Goal: Task Accomplishment & Management: Use online tool/utility

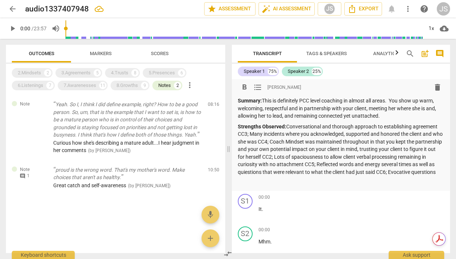
click at [272, 176] on p "Strengths Observed: Conversational and thorough approach to establishing agreem…" at bounding box center [341, 149] width 207 height 53
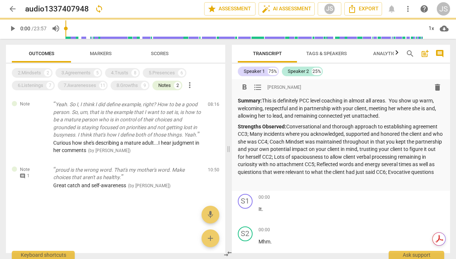
click at [283, 172] on p "Strengths Observed: Conversational and thorough approach to establishing agreem…" at bounding box center [341, 149] width 207 height 53
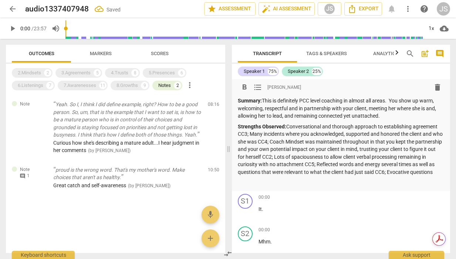
click at [287, 176] on p "Strengths Observed: Conversational and thorough approach to establishing agreem…" at bounding box center [341, 149] width 207 height 53
click at [240, 180] on p "Strengths Observed: Conversational and thorough approach to establishing agreem…" at bounding box center [341, 153] width 207 height 61
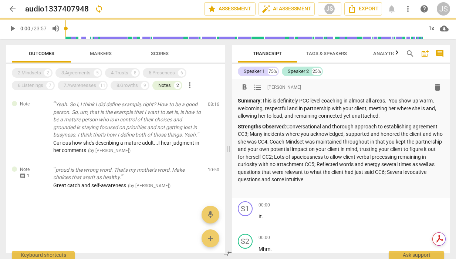
click at [279, 181] on p "Strengths Observed: Conversational and thorough approach to establishing agreem…" at bounding box center [341, 153] width 207 height 61
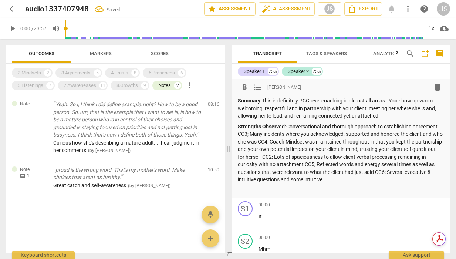
drag, startPoint x: 337, startPoint y: 180, endPoint x: 381, endPoint y: 180, distance: 44.0
click at [383, 180] on p "Strengths Observed: Conversational and thorough approach to establishing agreem…" at bounding box center [341, 153] width 207 height 61
drag, startPoint x: 391, startPoint y: 178, endPoint x: 433, endPoint y: 186, distance: 42.1
click at [433, 183] on p "Strengths Observed: Conversational and thorough approach to establishing agreem…" at bounding box center [341, 153] width 207 height 61
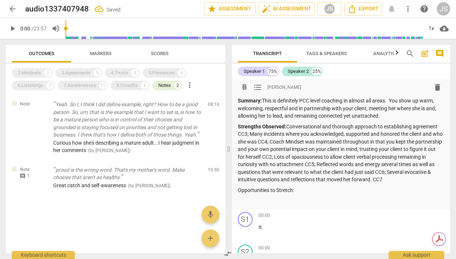
drag, startPoint x: 239, startPoint y: 189, endPoint x: 296, endPoint y: 189, distance: 57.0
click at [296, 189] on p "Opportunities to Stretch:" at bounding box center [341, 190] width 207 height 8
click at [246, 87] on span "format_bold" at bounding box center [244, 87] width 9 height 9
click at [304, 192] on p "Opportunities to Stretch:" at bounding box center [341, 190] width 207 height 8
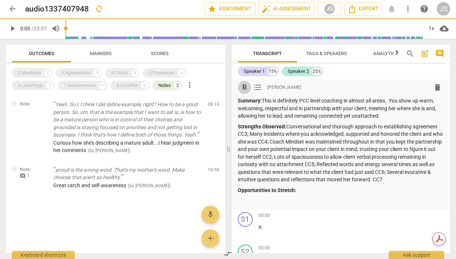
click at [240, 87] on span "format_bold" at bounding box center [244, 87] width 9 height 9
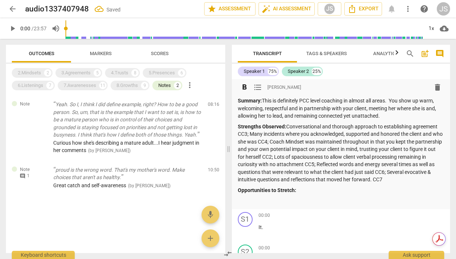
click at [244, 83] on span "format_bold" at bounding box center [244, 87] width 9 height 9
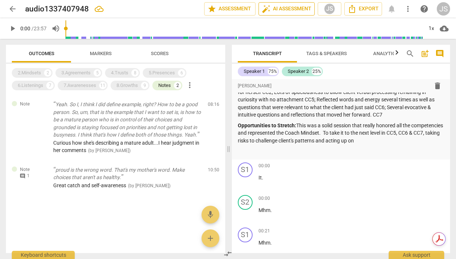
scroll to position [65, 0]
click at [334, 134] on p "Opportunities to Stretch: This was a solid session that really honored all the …" at bounding box center [341, 132] width 207 height 23
click at [278, 141] on p "Opportunities to Stretch: This was a solid session that really honored all the …" at bounding box center [341, 132] width 207 height 23
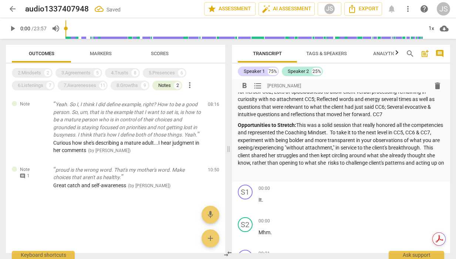
click at [345, 163] on p "Opportunities to Stretch: This was a solid session that really honored all the …" at bounding box center [341, 143] width 207 height 45
click at [381, 163] on p "Opportunities to Stretch: This was a solid session that really honored all the …" at bounding box center [341, 147] width 207 height 53
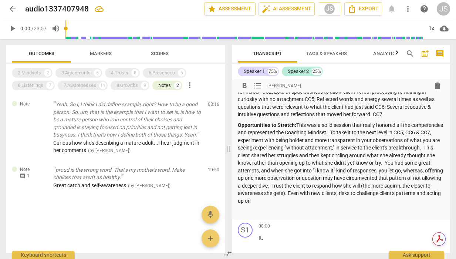
click at [336, 192] on p "Opportunities to Stretch: This was a solid session that really honored all the …" at bounding box center [341, 163] width 207 height 84
click at [389, 193] on p "Opportunities to Stretch: This was a solid session that really honored all the …" at bounding box center [341, 163] width 207 height 84
click at [292, 200] on p "Opportunities to Stretch: This was a solid session that really honored all the …" at bounding box center [341, 163] width 207 height 84
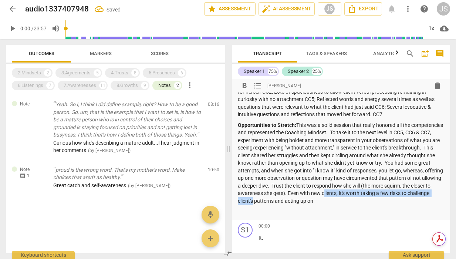
drag, startPoint x: 292, startPoint y: 200, endPoint x: 366, endPoint y: 196, distance: 74.1
click at [366, 196] on p "Opportunities to Stretch: This was a solid session that really honored all the …" at bounding box center [341, 163] width 207 height 84
click at [292, 200] on p "Opportunities to Stretch: This was a solid session that really honored all the …" at bounding box center [341, 163] width 207 height 84
drag, startPoint x: 292, startPoint y: 200, endPoint x: 359, endPoint y: 200, distance: 67.3
click at [359, 200] on p "Opportunities to Stretch: This was a solid session that really honored all the …" at bounding box center [341, 163] width 207 height 84
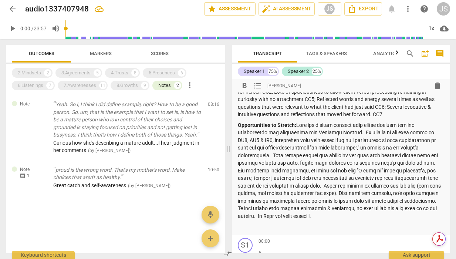
click at [357, 194] on p "Opportunities to Stretch:" at bounding box center [341, 170] width 207 height 99
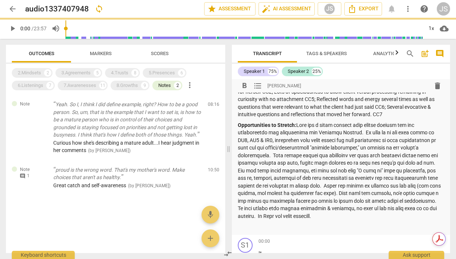
click at [240, 216] on p "Opportunities to Stretch:" at bounding box center [341, 170] width 207 height 99
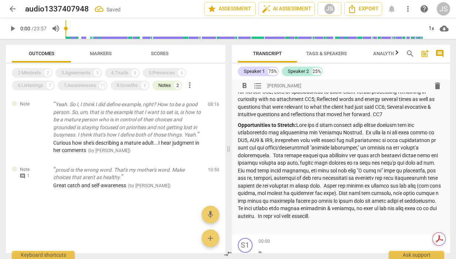
click at [289, 217] on p "Opportunities to Stretch:" at bounding box center [341, 170] width 207 height 99
